Goal: Transaction & Acquisition: Purchase product/service

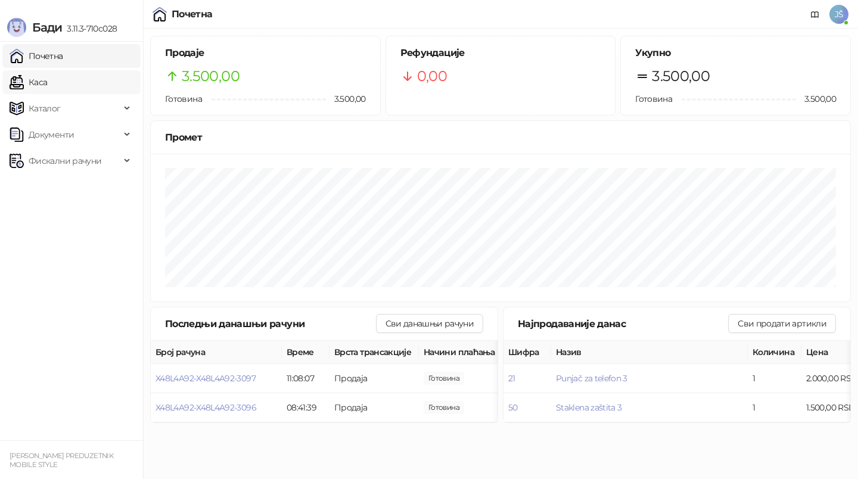
click at [47, 82] on link "Каса" at bounding box center [29, 82] width 38 height 24
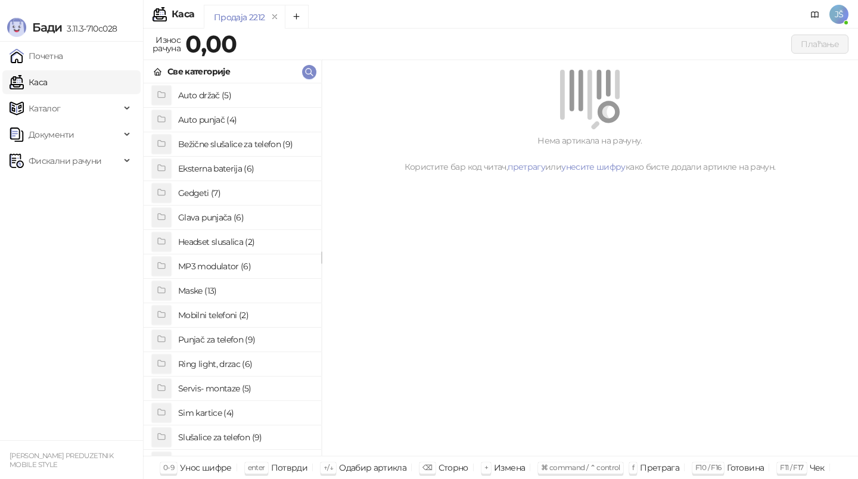
click at [232, 285] on h4 "Maske (13)" at bounding box center [244, 290] width 133 height 19
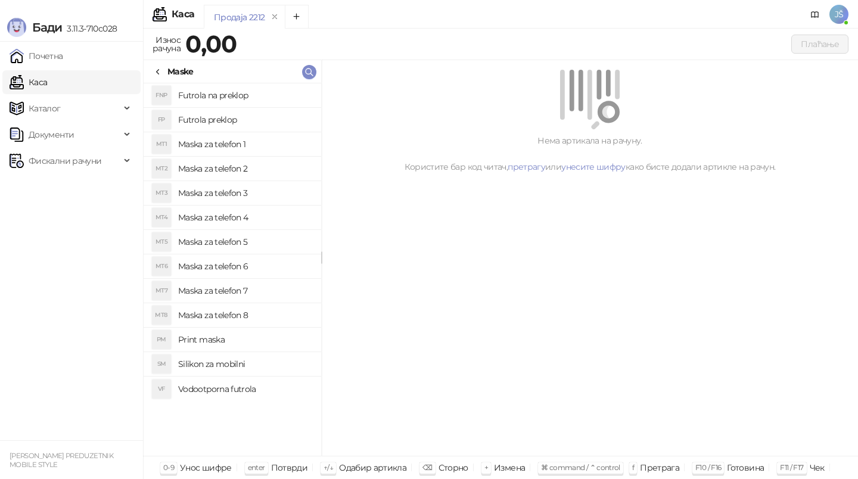
click at [264, 215] on h4 "Maska za telefon 4" at bounding box center [244, 217] width 133 height 19
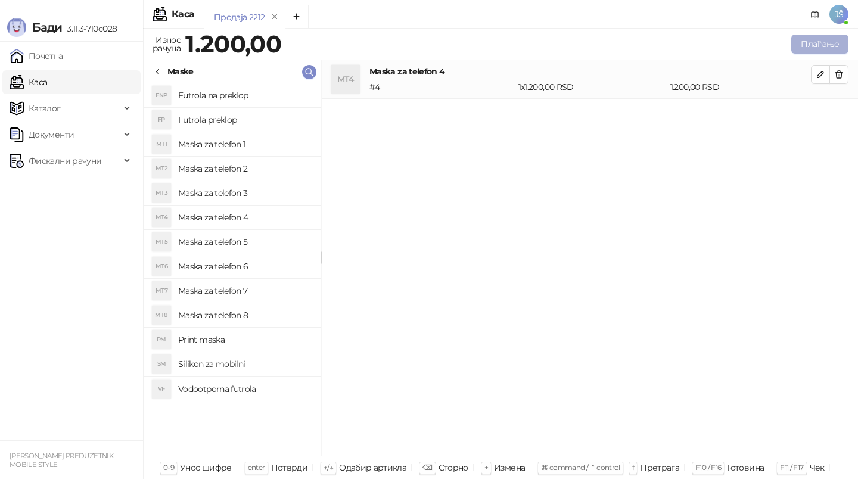
click at [807, 43] on button "Плаћање" at bounding box center [819, 44] width 57 height 19
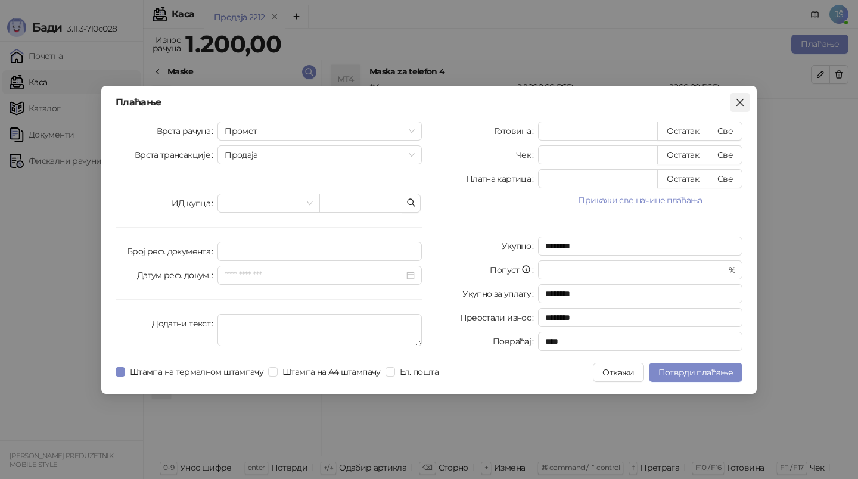
click at [737, 103] on icon "close" at bounding box center [740, 103] width 10 height 10
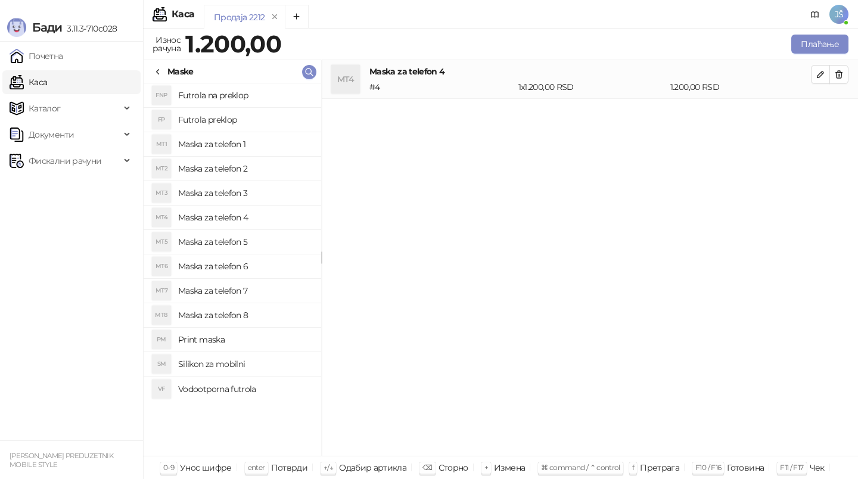
click at [163, 74] on div "Maske" at bounding box center [173, 71] width 41 height 13
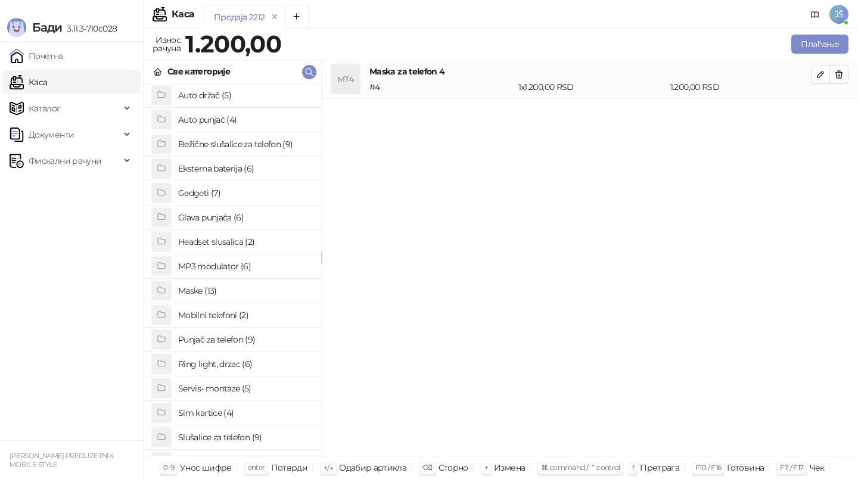
scroll to position [8, 0]
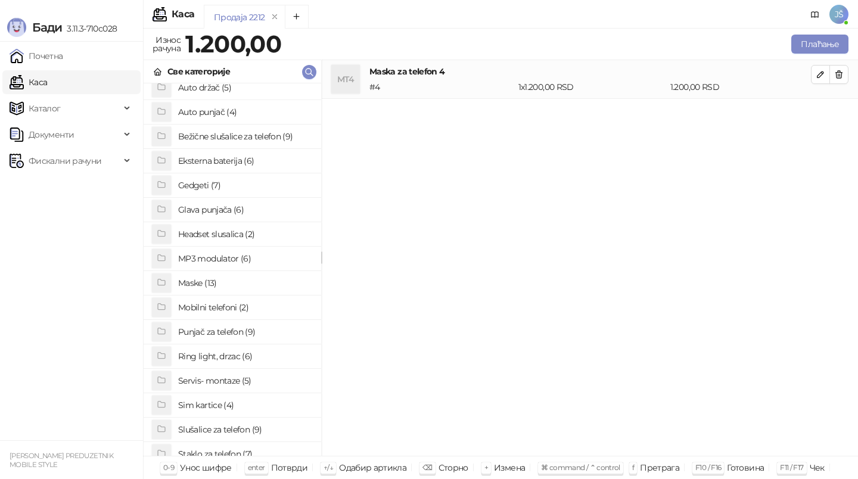
click at [248, 189] on h4 "Gedgeti (7)" at bounding box center [244, 185] width 133 height 19
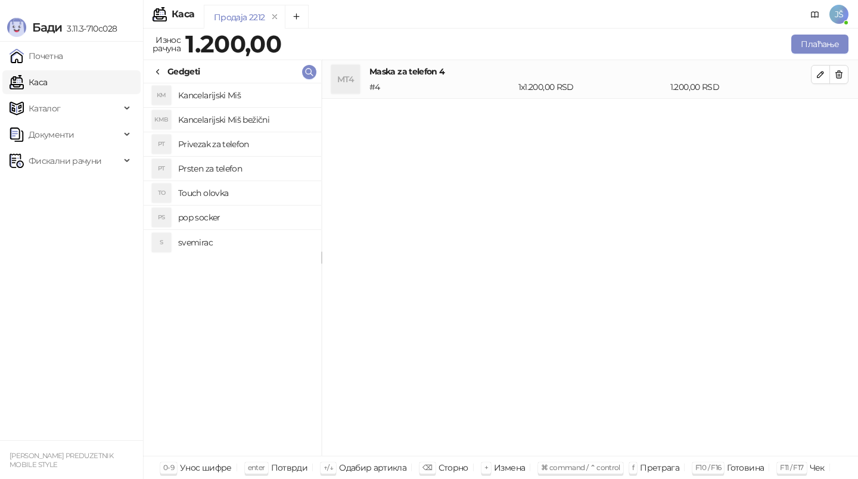
click at [267, 166] on h4 "Prsten za telefon" at bounding box center [244, 168] width 133 height 19
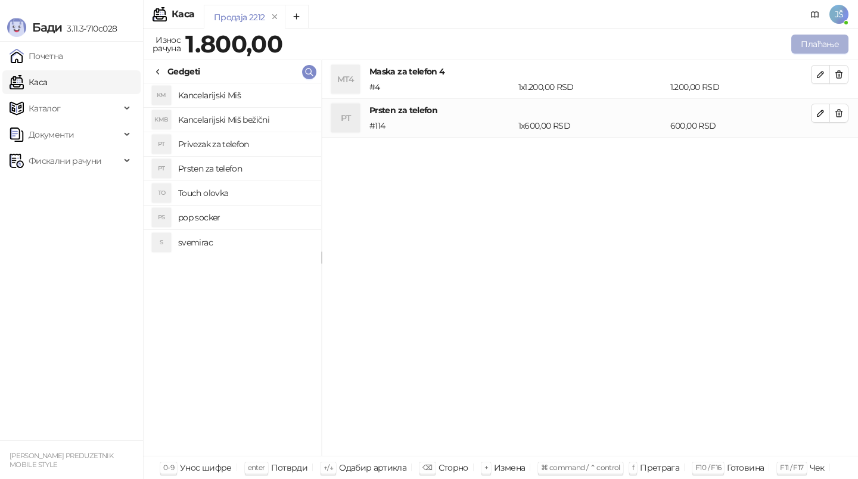
click at [825, 42] on button "Плаћање" at bounding box center [819, 44] width 57 height 19
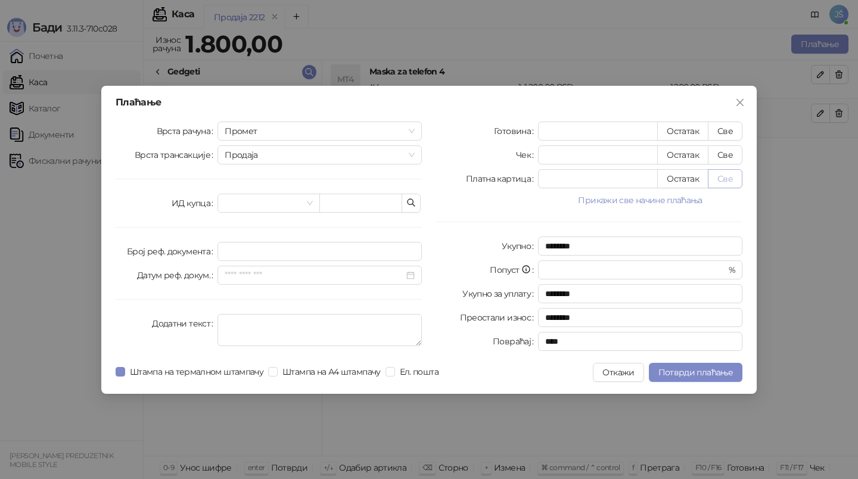
click at [718, 174] on button "Све" at bounding box center [725, 178] width 35 height 19
type input "****"
click at [713, 368] on span "Потврди плаћање" at bounding box center [695, 372] width 74 height 11
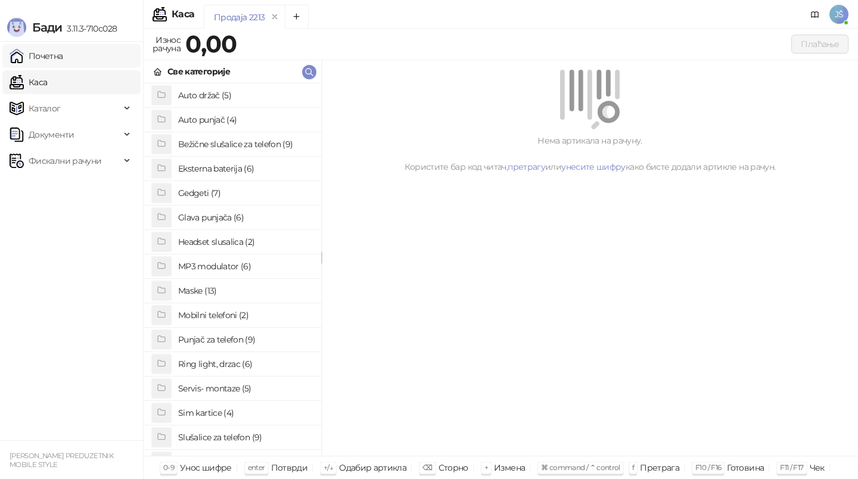
click at [63, 45] on link "Почетна" at bounding box center [37, 56] width 54 height 24
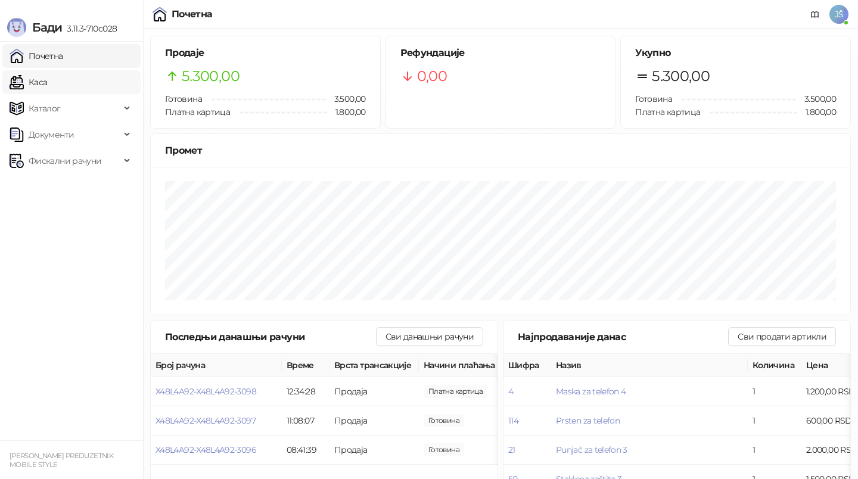
click at [47, 88] on link "Каса" at bounding box center [29, 82] width 38 height 24
